Goal: Use online tool/utility: Utilize a website feature to perform a specific function

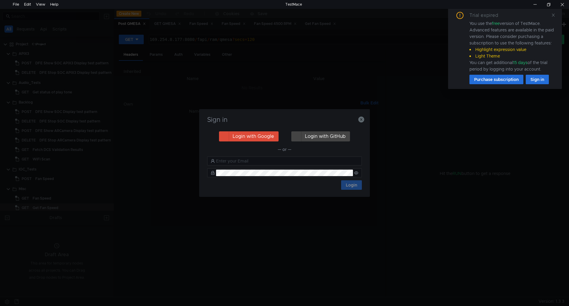
click at [358, 124] on div "Sign in" at bounding box center [284, 123] width 156 height 14
click at [361, 120] on icon "button" at bounding box center [361, 119] width 6 height 6
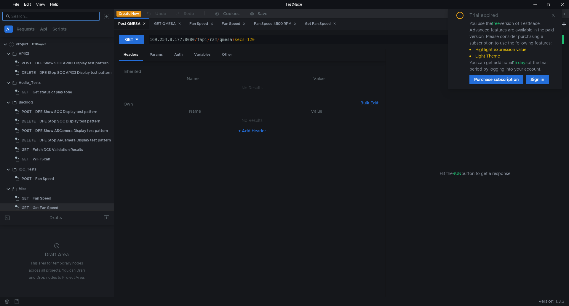
click at [51, 20] on nz-input-group at bounding box center [50, 16] width 97 height 9
click at [54, 17] on input at bounding box center [53, 16] width 85 height 7
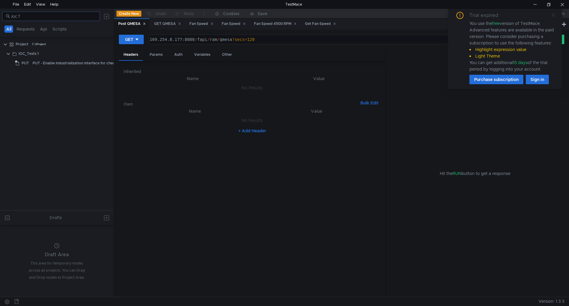
click at [553, 16] on icon at bounding box center [553, 15] width 4 height 4
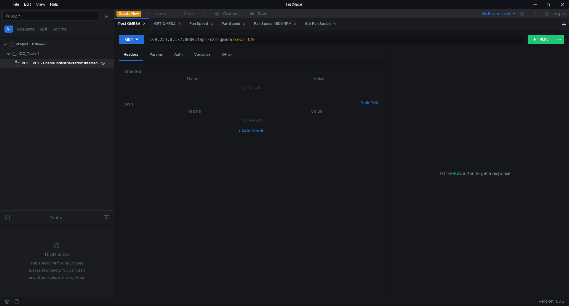
click at [86, 66] on div "PUT - Enable industrialization interface for checking protection state (status)" at bounding box center [99, 63] width 133 height 9
click at [85, 66] on div "PUT - Enable industrialization interface for checking protection state (status)" at bounding box center [99, 63] width 133 height 9
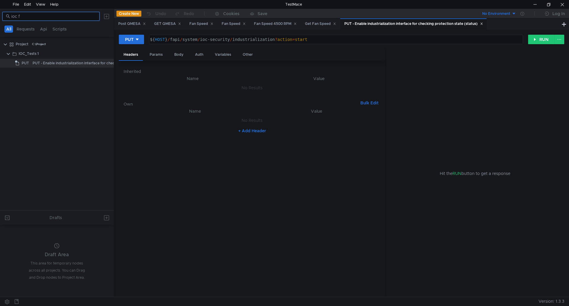
click at [73, 16] on input "ioc f" at bounding box center [53, 16] width 85 height 7
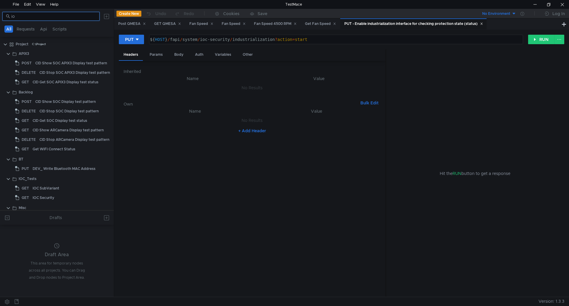
type input "i"
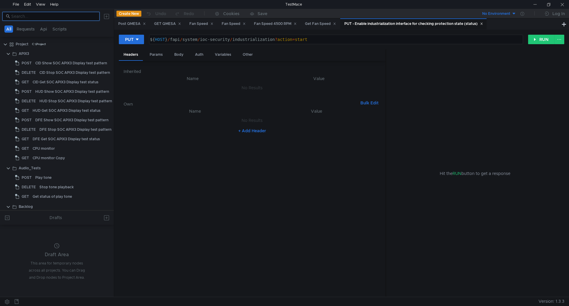
click at [54, 17] on input at bounding box center [53, 16] width 85 height 7
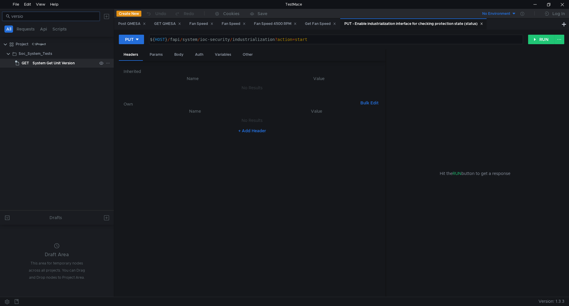
type input "versio"
click at [73, 62] on div "System Get Unit Version" at bounding box center [54, 63] width 42 height 9
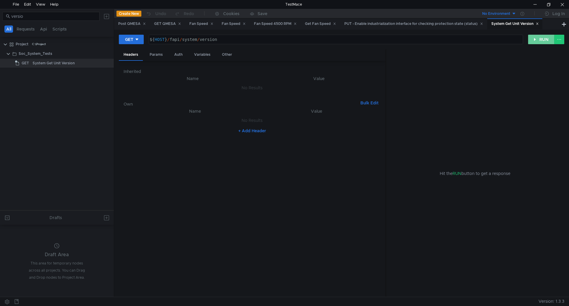
click at [542, 39] on button "RUN" at bounding box center [541, 39] width 26 height 9
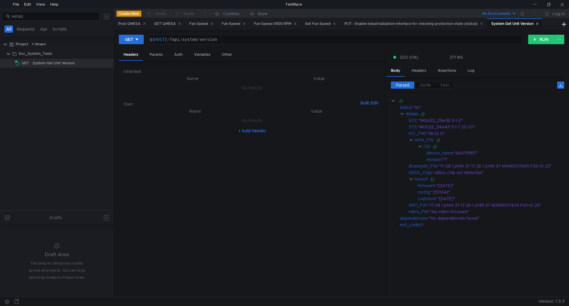
click at [405, 167] on app-tour-anchor "Bluetooth_FW : "17.68.1.p149.37-17.26.1.p149.37-MXM5X17405.P33-r0.23"" at bounding box center [477, 166] width 173 height 7
click at [536, 4] on div at bounding box center [535, 4] width 14 height 9
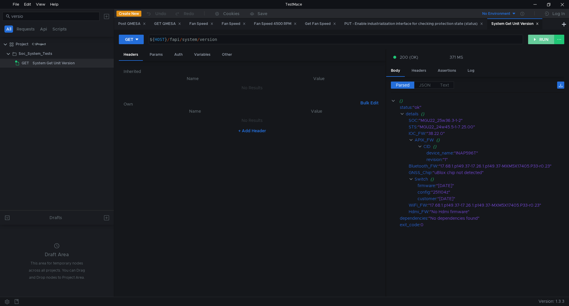
click at [539, 39] on button "RUN" at bounding box center [541, 39] width 26 height 9
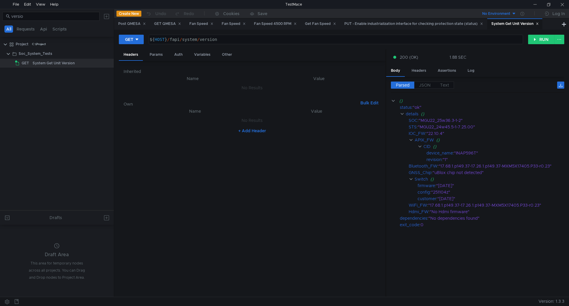
type textarea "${HOST}/fapi/system/version"
click at [220, 39] on div "${ HOST } / fapi / system / version" at bounding box center [335, 44] width 374 height 14
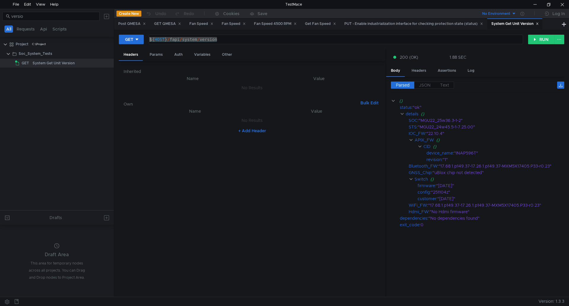
drag, startPoint x: 220, startPoint y: 39, endPoint x: 145, endPoint y: 40, distance: 74.7
click at [145, 40] on div "GET ${HOST}/fapi/system/version ${ HOST } / fapi / system / version ההההההההההה…" at bounding box center [323, 39] width 409 height 10
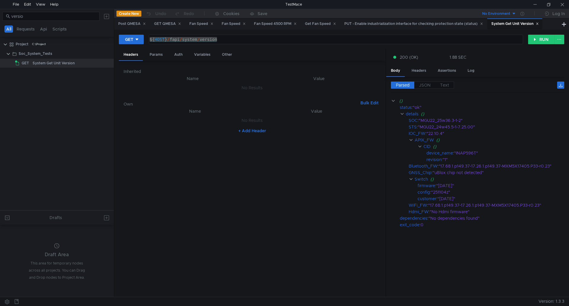
click at [480, 23] on app-content "Create New Undo Redo Cookies Save No Environment Log In Post QMESA GET QMESA Fa…" at bounding box center [341, 152] width 455 height 287
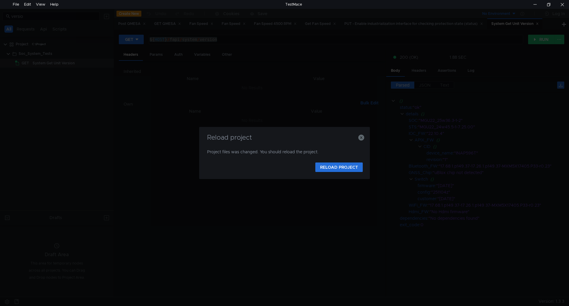
click at [361, 137] on div "Reload project Project files was changed. You should reload the project. RELOAD…" at bounding box center [284, 153] width 171 height 52
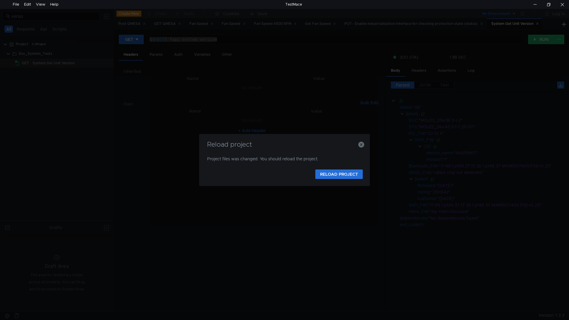
click at [362, 144] on div "Reload project" at bounding box center [284, 148] width 156 height 14
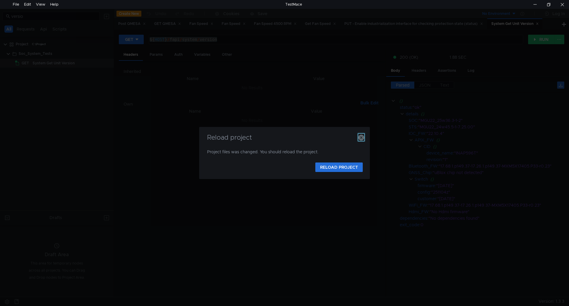
click at [364, 137] on icon "button" at bounding box center [361, 138] width 6 height 6
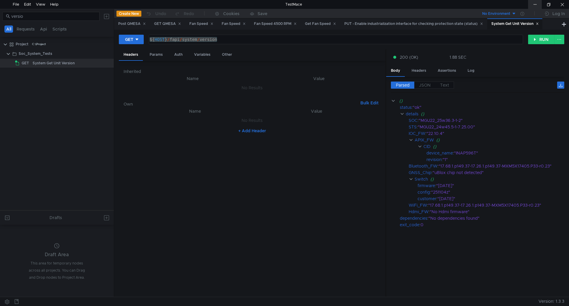
click at [535, 4] on div at bounding box center [535, 4] width 14 height 9
